Goal: Navigation & Orientation: Find specific page/section

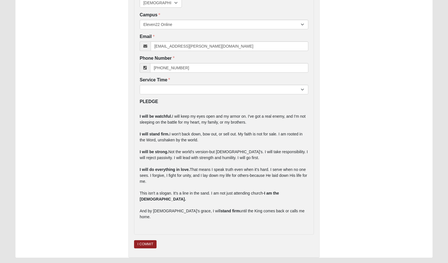
scroll to position [136, 0]
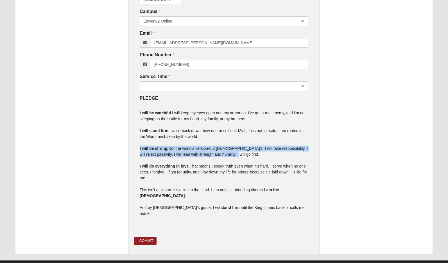
drag, startPoint x: 226, startPoint y: 153, endPoint x: 139, endPoint y: 148, distance: 87.9
click at [139, 148] on div "First Name Garri First Name is required. Last Name Darter Last Name is required…" at bounding box center [224, 84] width 180 height 293
copy p "I will be strong. Not the world's version-but God's. I will take responsibility…"
drag, startPoint x: 159, startPoint y: 178, endPoint x: 138, endPoint y: 147, distance: 36.5
click at [138, 147] on div "First Name Garri First Name is required. Last Name Darter Last Name is required…" at bounding box center [224, 84] width 180 height 293
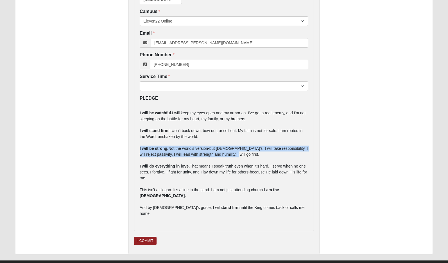
copy p "I will be strong. Not the world's version-but God's. I will take responsibility…"
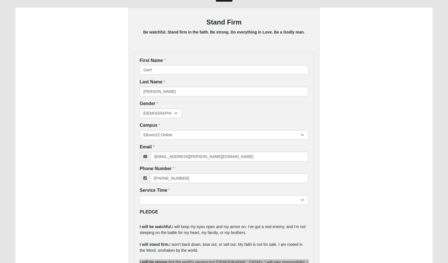
scroll to position [0, 0]
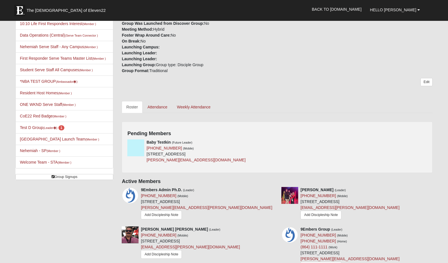
scroll to position [132, 0]
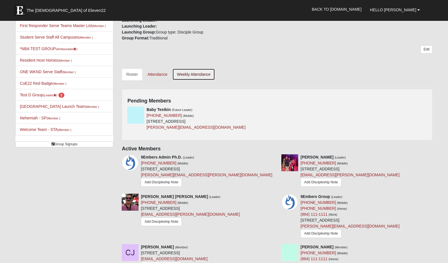
click at [188, 73] on link "Weekly Attendance" at bounding box center [193, 74] width 43 height 12
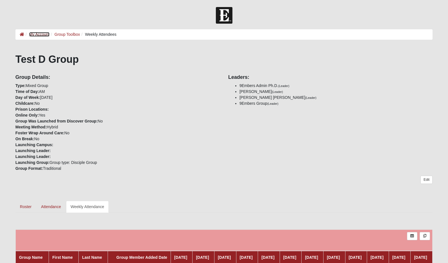
click at [41, 33] on link "My Account" at bounding box center [39, 34] width 20 height 5
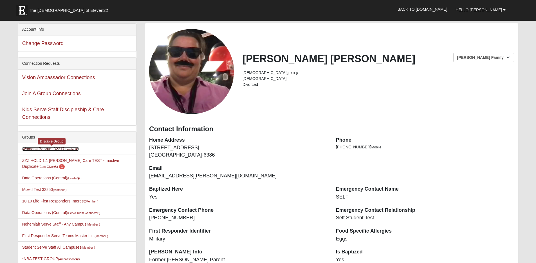
click at [48, 147] on link "Womens Boorum 32217 (Leader )" at bounding box center [50, 149] width 57 height 5
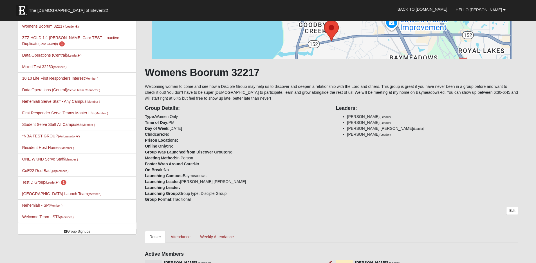
scroll to position [181, 0]
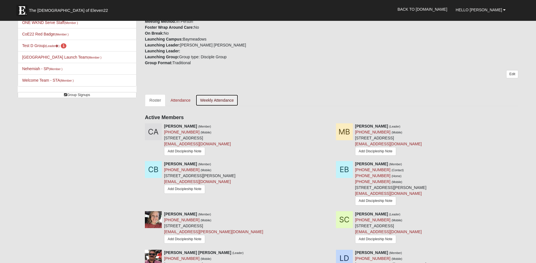
click at [218, 100] on link "Weekly Attendance" at bounding box center [217, 100] width 43 height 12
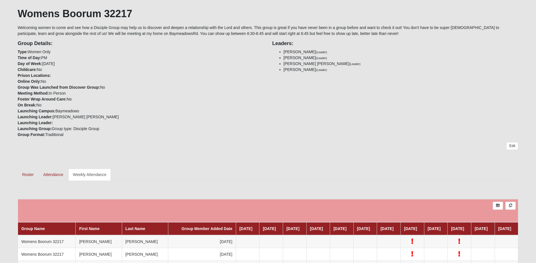
scroll to position [94, 0]
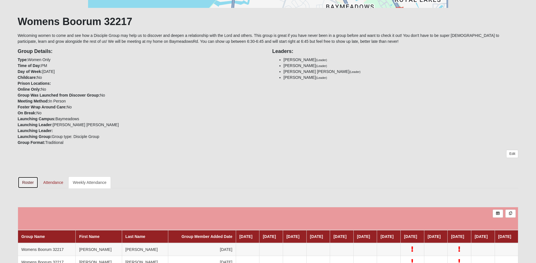
click at [25, 181] on link "Roster" at bounding box center [28, 182] width 21 height 12
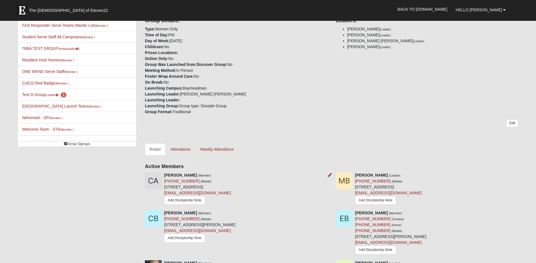
scroll to position [129, 0]
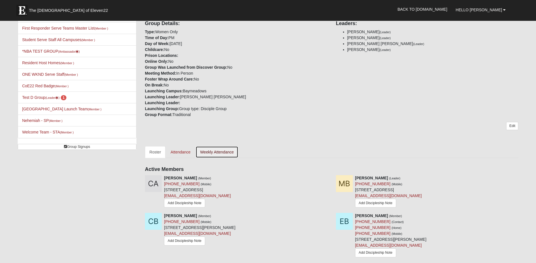
click at [223, 150] on link "Weekly Attendance" at bounding box center [217, 152] width 43 height 12
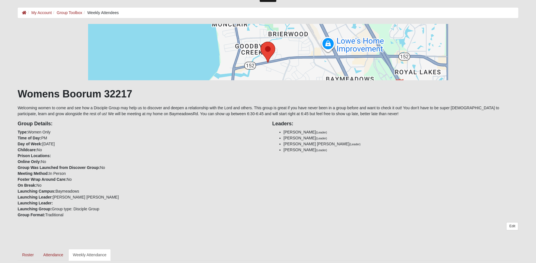
scroll to position [32, 0]
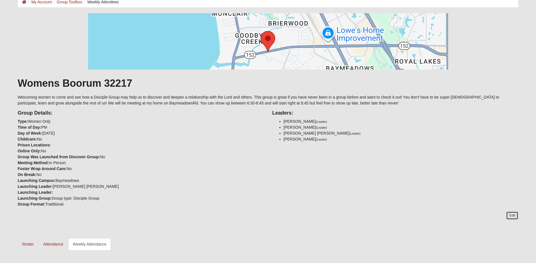
click at [509, 214] on link "Edit" at bounding box center [512, 215] width 12 height 8
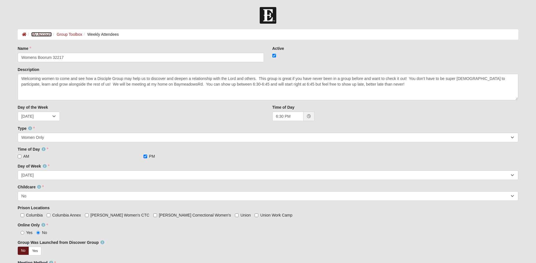
click at [42, 33] on link "My Account" at bounding box center [41, 34] width 20 height 5
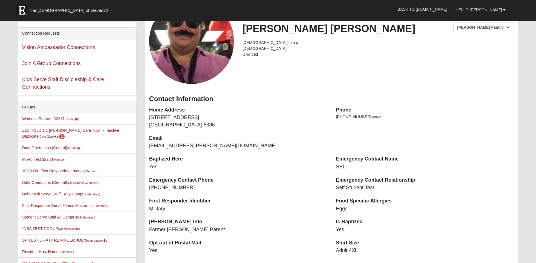
scroll to position [30, 0]
click at [46, 158] on link "Mixed Test 32250 (Member )" at bounding box center [44, 159] width 44 height 5
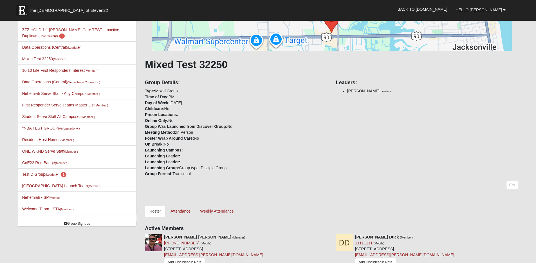
scroll to position [38, 0]
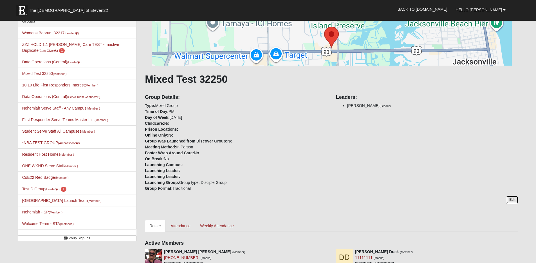
click at [510, 199] on link "Edit" at bounding box center [512, 200] width 12 height 8
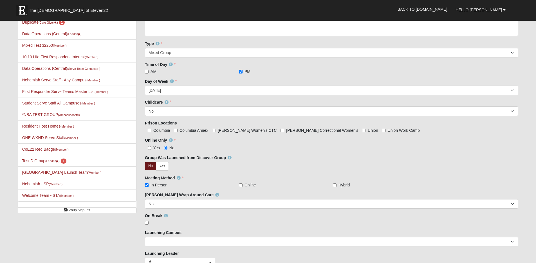
scroll to position [75, 0]
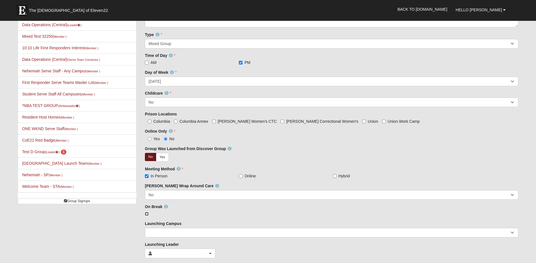
click at [147, 213] on input "checkbox" at bounding box center [147, 214] width 4 height 4
checkbox input "true"
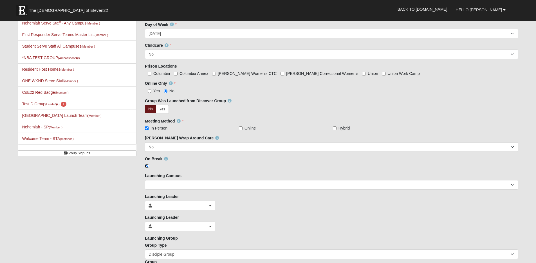
scroll to position [186, 0]
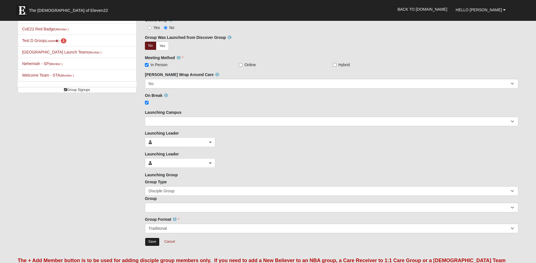
click at [151, 242] on input "Save" at bounding box center [152, 241] width 15 height 8
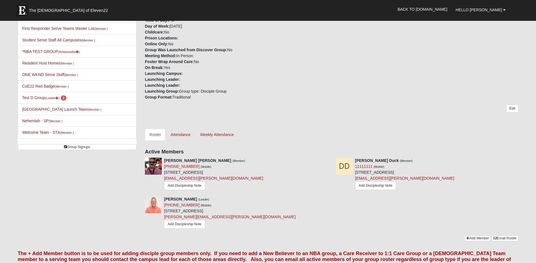
scroll to position [126, 0]
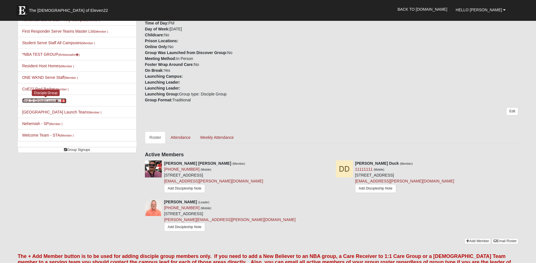
click at [36, 101] on link "Test D Group (Leader ) 1" at bounding box center [44, 100] width 44 height 5
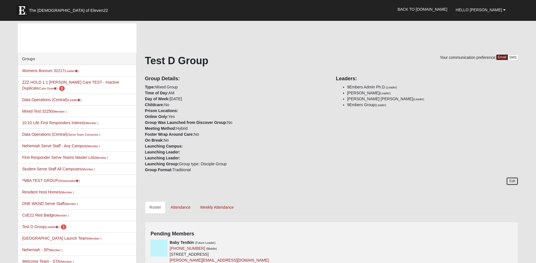
click at [513, 180] on link "Edit" at bounding box center [512, 181] width 12 height 8
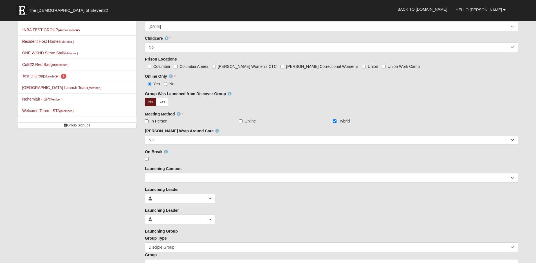
scroll to position [153, 0]
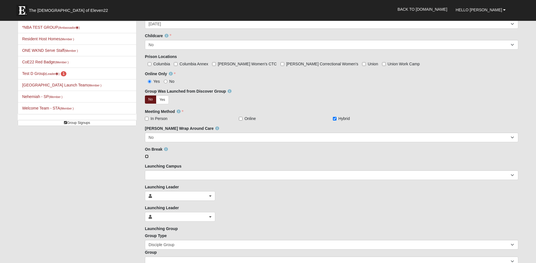
click at [146, 157] on input "checkbox" at bounding box center [147, 156] width 4 height 4
checkbox input "true"
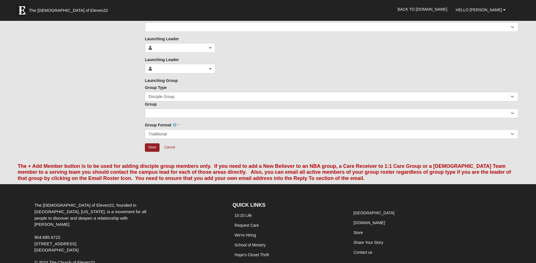
scroll to position [335, 0]
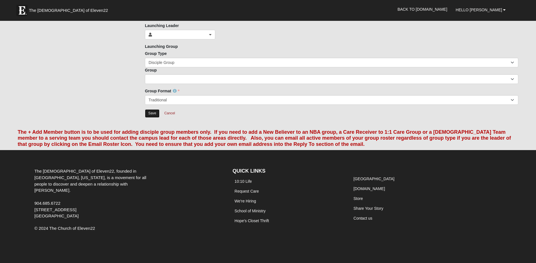
click at [151, 114] on input "Save" at bounding box center [152, 113] width 15 height 8
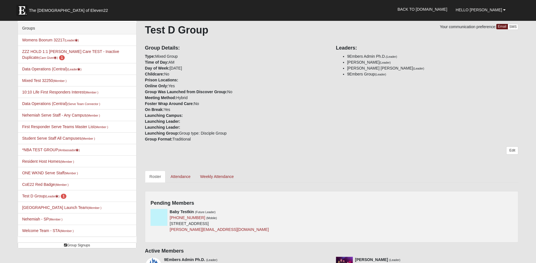
scroll to position [19, 0]
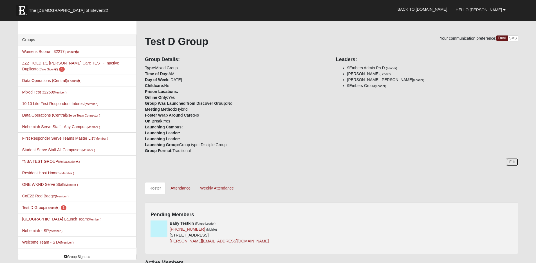
click at [511, 162] on link "Edit" at bounding box center [512, 162] width 12 height 8
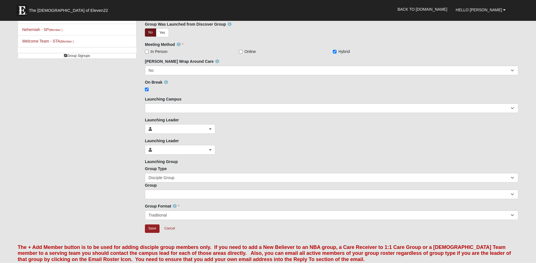
scroll to position [221, 0]
click at [152, 228] on input "Save" at bounding box center [152, 228] width 15 height 8
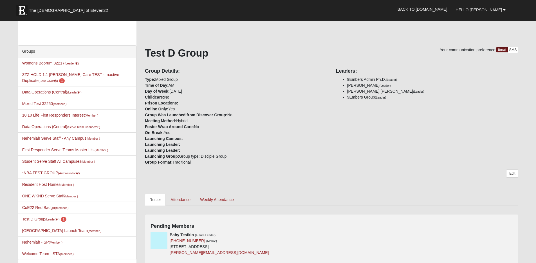
scroll to position [8, 0]
click at [208, 197] on link "Weekly Attendance" at bounding box center [217, 199] width 43 height 12
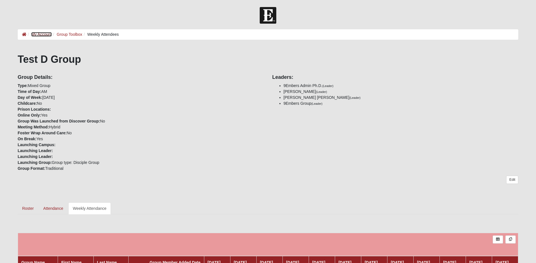
click at [38, 34] on link "My Account" at bounding box center [41, 34] width 20 height 5
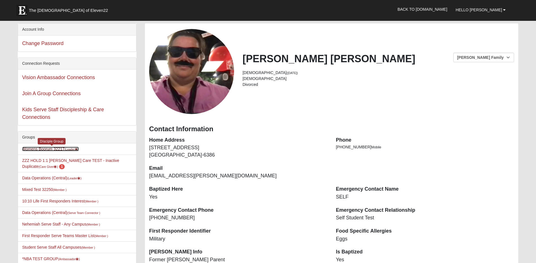
click at [50, 149] on link "Womens Boorum 32217 (Leader )" at bounding box center [50, 149] width 57 height 5
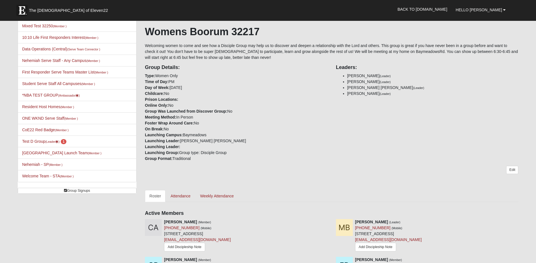
scroll to position [102, 0]
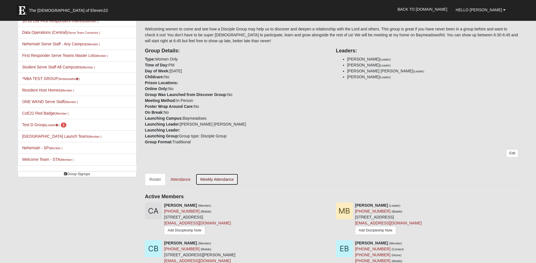
click at [219, 178] on link "Weekly Attendance" at bounding box center [217, 179] width 43 height 12
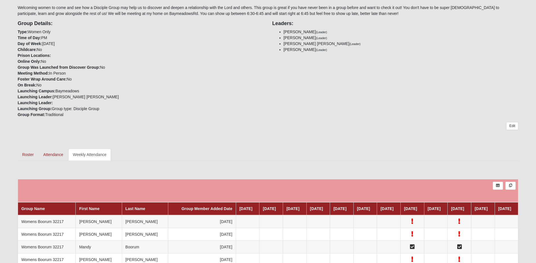
scroll to position [10, 0]
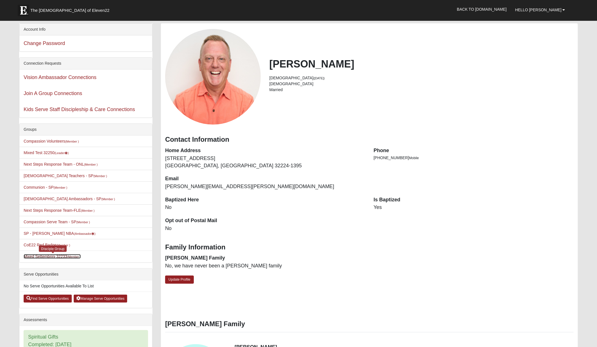
click at [59, 255] on link "Mixed Settembrini 32233 (Member )" at bounding box center [52, 256] width 57 height 5
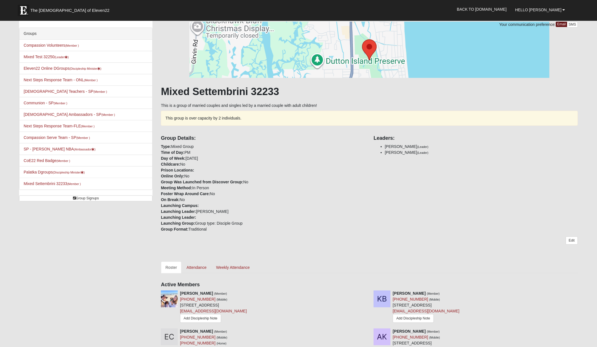
scroll to position [27, 0]
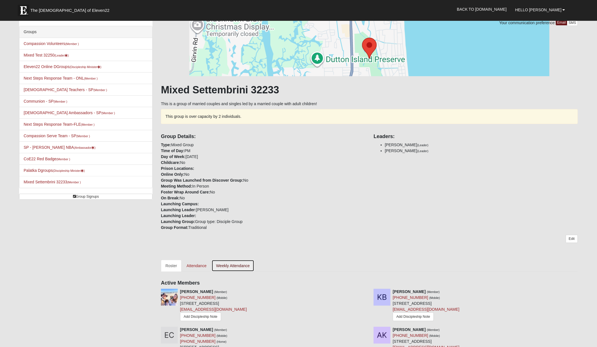
click at [242, 265] on link "Weekly Attendance" at bounding box center [233, 266] width 43 height 12
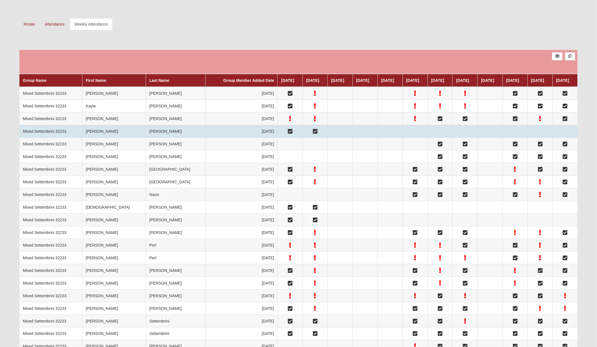
scroll to position [270, 0]
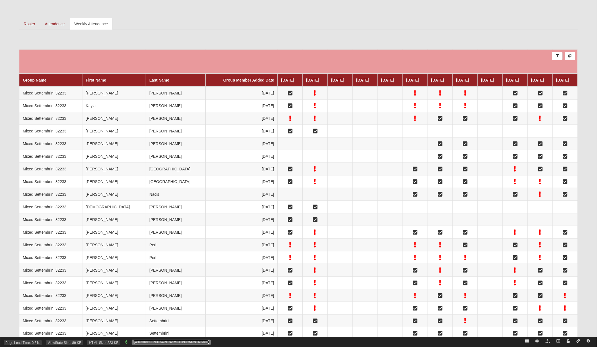
click at [166, 341] on link "Restore [PERSON_NAME] [PERSON_NAME]" at bounding box center [171, 342] width 75 height 4
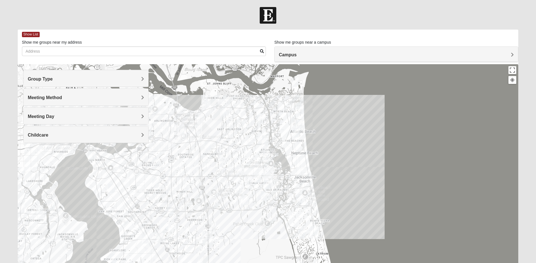
click at [127, 95] on h4 "Meeting Method" at bounding box center [86, 97] width 116 height 5
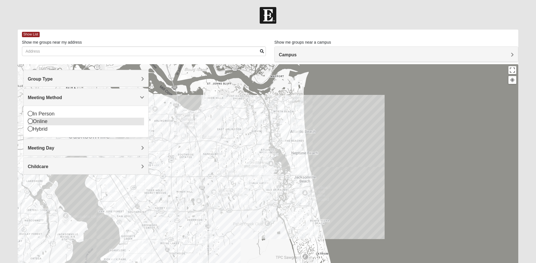
click at [30, 121] on icon at bounding box center [30, 120] width 5 height 5
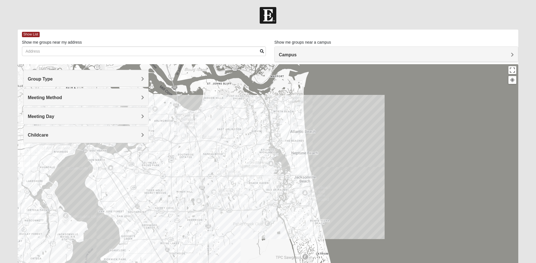
click at [106, 100] on h4 "Meeting Method" at bounding box center [86, 97] width 116 height 5
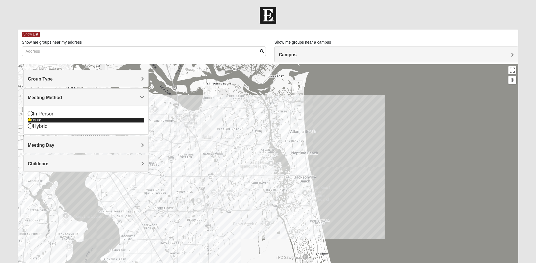
click at [31, 120] on div "Online" at bounding box center [86, 120] width 116 height 5
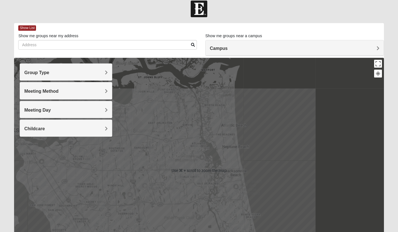
scroll to position [6, 0]
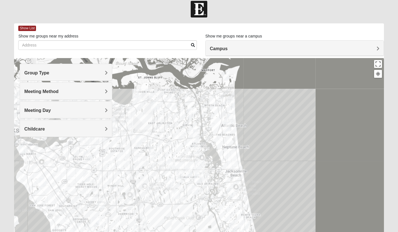
click at [102, 90] on h4 "Meeting Method" at bounding box center [66, 91] width 84 height 5
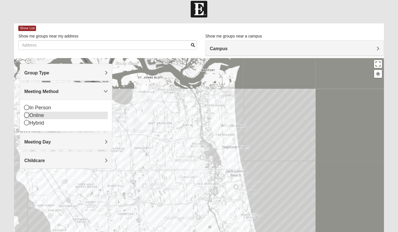
click at [26, 114] on icon at bounding box center [26, 114] width 5 height 5
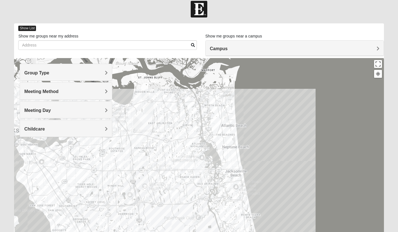
click at [27, 27] on span "Show List" at bounding box center [27, 28] width 18 height 5
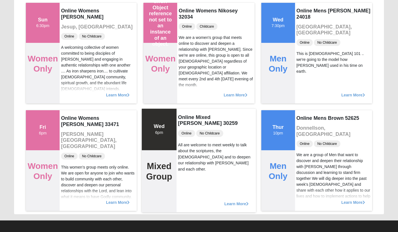
scroll to position [822, 0]
